Goal: Communication & Community: Answer question/provide support

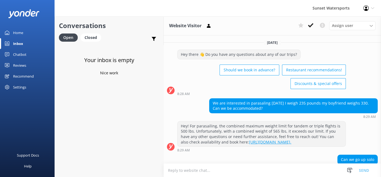
scroll to position [99, 0]
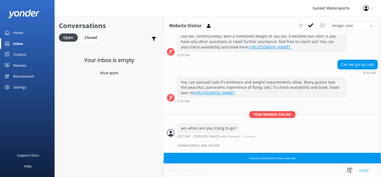
click at [0, 66] on div at bounding box center [0, 65] width 1 height 11
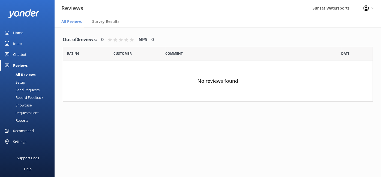
click at [20, 54] on div "Chatbot" at bounding box center [19, 54] width 13 height 11
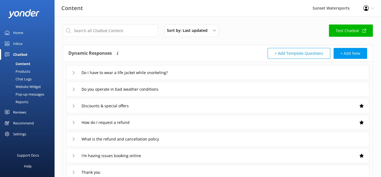
click at [19, 43] on div "Inbox" at bounding box center [18, 43] width 10 height 11
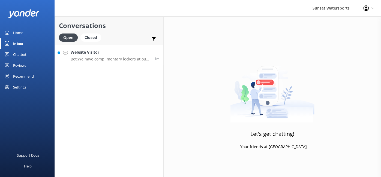
click at [111, 62] on link "Website Visitor Bot: We have complimentary lockers at our jetski locations, but…" at bounding box center [109, 55] width 109 height 20
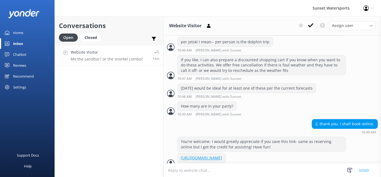
scroll to position [337, 0]
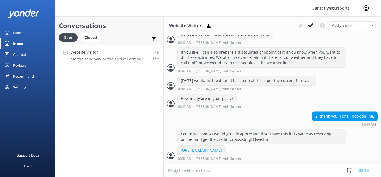
click at [117, 59] on p "Me: the sandbar? or the snorkel combo?" at bounding box center [107, 59] width 72 height 5
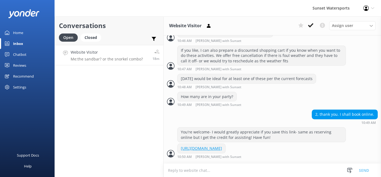
scroll to position [348, 0]
